Goal: Task Accomplishment & Management: Manage account settings

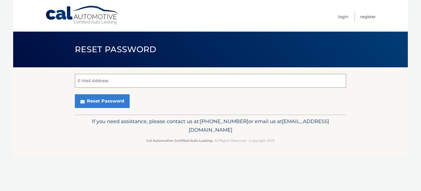
click at [248, 84] on input "E-Mail Address" at bounding box center [211, 81] width 272 height 14
type input "mk@meredithkimmel.com"
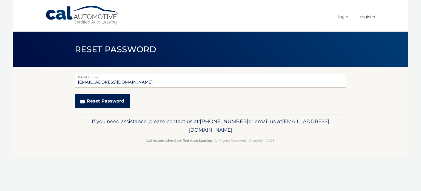
click at [111, 104] on button "Reset Password" at bounding box center [102, 101] width 55 height 14
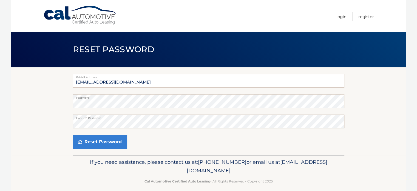
click at [73, 135] on button "Reset Password" at bounding box center [100, 142] width 54 height 14
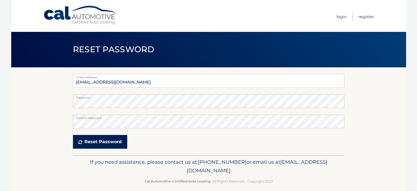
click at [98, 141] on button "Reset Password" at bounding box center [100, 142] width 54 height 14
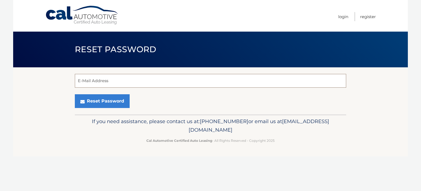
click at [108, 79] on input "E-Mail Address" at bounding box center [211, 81] width 272 height 14
type input "mk@meredithkimmel.com"
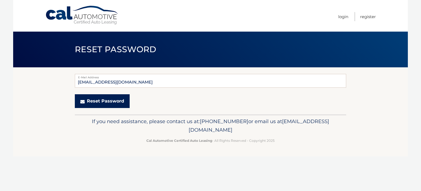
click at [116, 106] on button "Reset Password" at bounding box center [102, 101] width 55 height 14
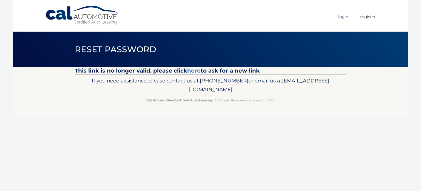
click at [341, 14] on link "Login" at bounding box center [344, 16] width 10 height 9
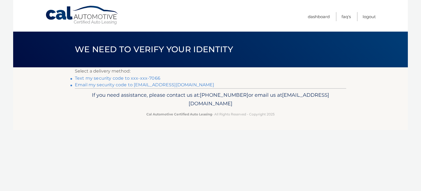
click at [154, 77] on link "Text my security code to xxx-xxx-7066" at bounding box center [118, 77] width 86 height 5
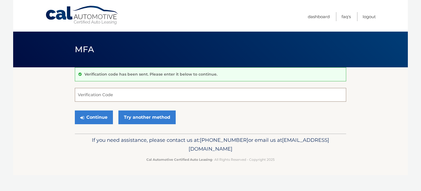
click at [280, 94] on input "Verification Code" at bounding box center [211, 95] width 272 height 14
type input "857558"
click at [75, 110] on button "Continue" at bounding box center [94, 117] width 38 height 14
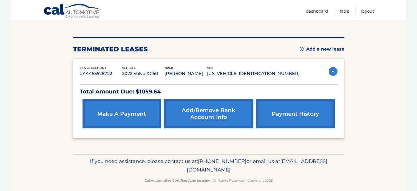
scroll to position [60, 0]
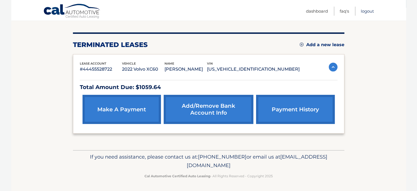
click at [365, 13] on link "Logout" at bounding box center [367, 11] width 13 height 9
click at [363, 10] on link "Logout" at bounding box center [367, 11] width 13 height 9
